Goal: Task Accomplishment & Management: Use online tool/utility

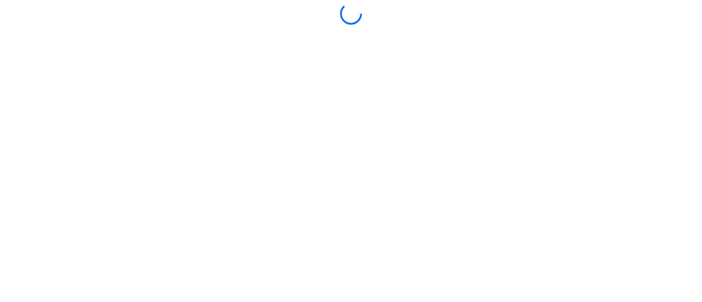
click at [411, 212] on div at bounding box center [351, 151] width 696 height 297
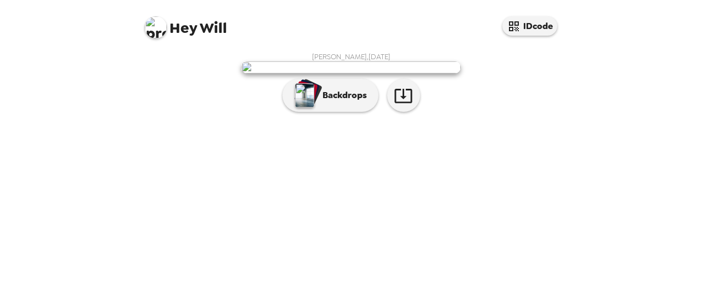
scroll to position [94, 0]
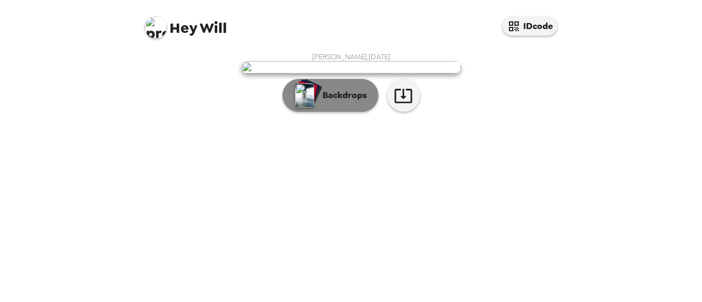
click at [355, 112] on button "Backdrops" at bounding box center [330, 95] width 96 height 33
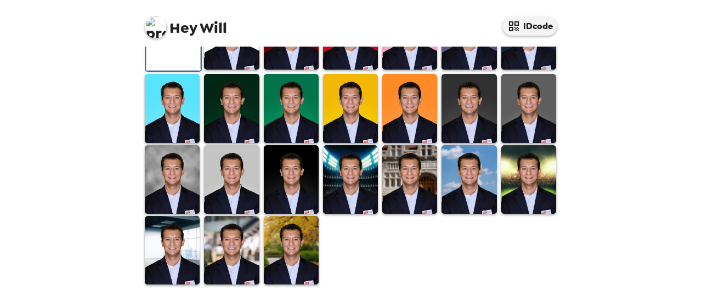
scroll to position [310, 0]
click at [224, 214] on img at bounding box center [231, 179] width 55 height 69
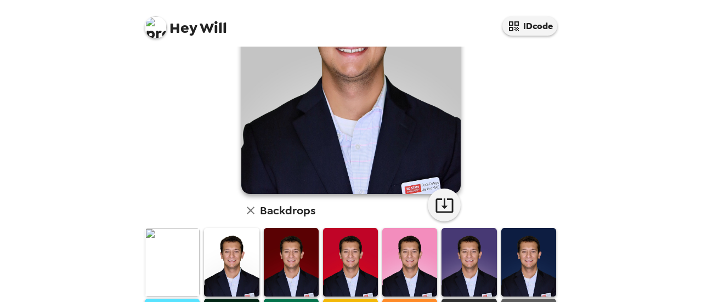
scroll to position [141, 0]
click at [440, 200] on icon "button" at bounding box center [444, 205] width 18 height 14
